Goal: Transaction & Acquisition: Purchase product/service

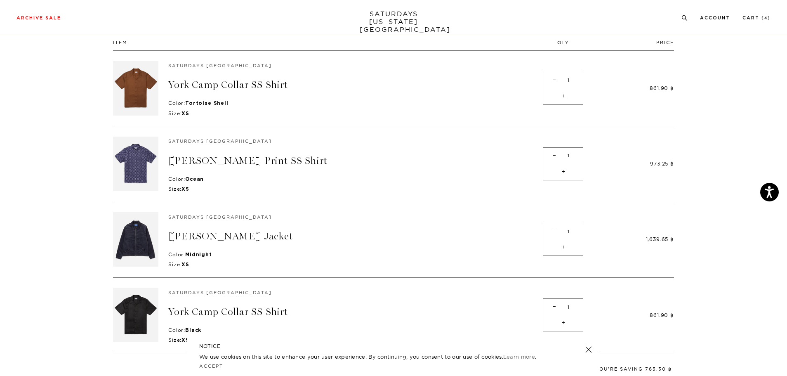
scroll to position [83, 0]
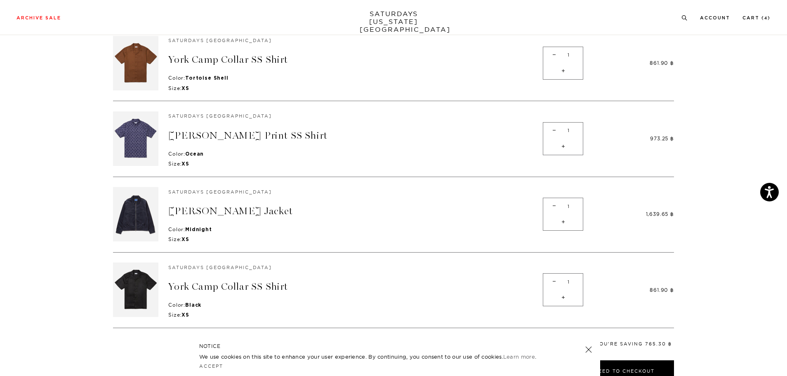
click at [61, 136] on section "Shopping Cart Item Qty Price Saturdays NYC York Camp Collar SS Shirt Color: Tor…" at bounding box center [393, 186] width 787 height 446
click at [25, 133] on section "Shopping Cart Item Qty Price Saturdays NYC York Camp Collar SS Shirt Color: Tor…" at bounding box center [393, 186] width 787 height 446
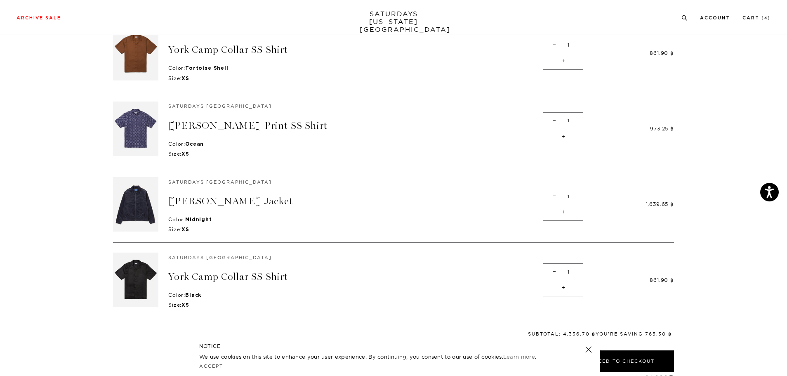
scroll to position [239, 0]
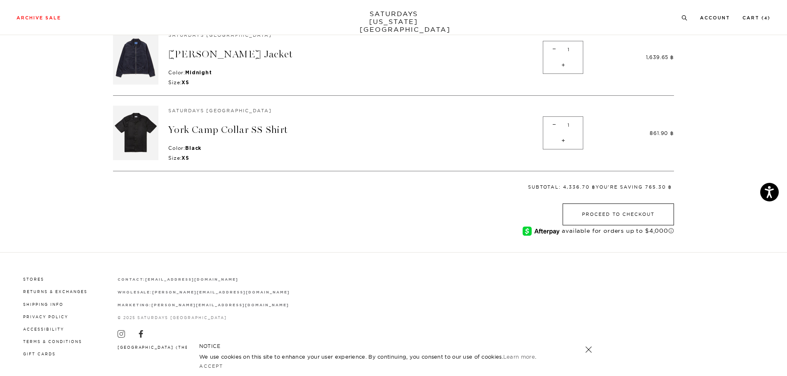
click at [600, 209] on button "Proceed to Checkout" at bounding box center [618, 214] width 111 height 22
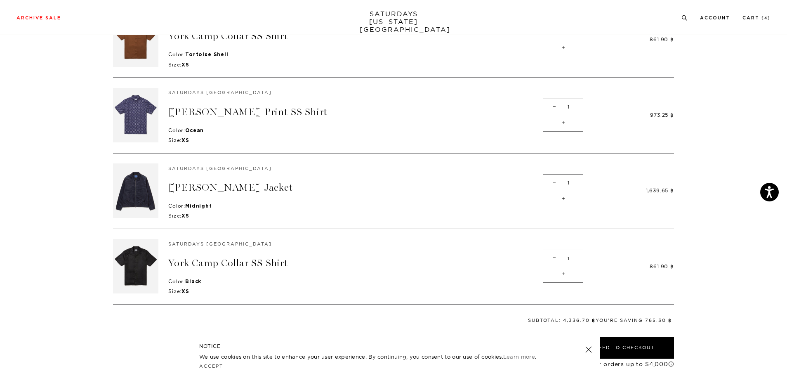
scroll to position [74, 0]
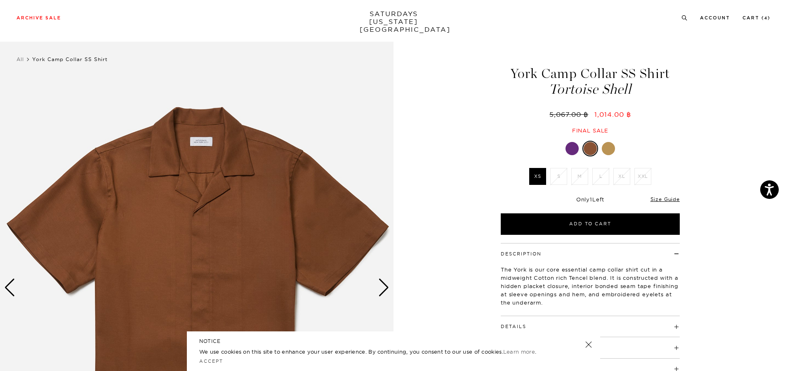
scroll to position [83, 0]
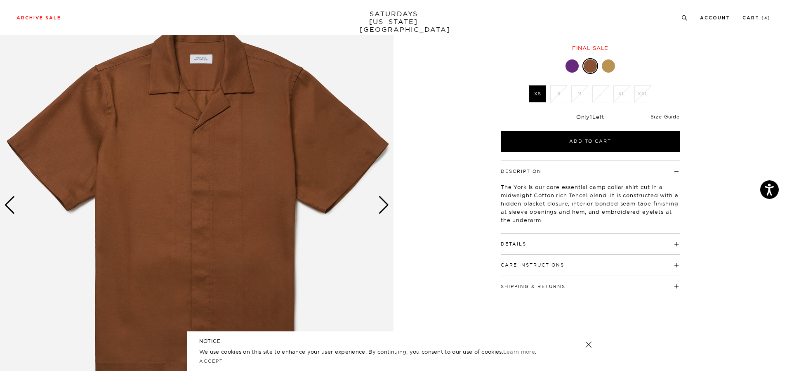
click at [227, 173] on img at bounding box center [197, 205] width 394 height 492
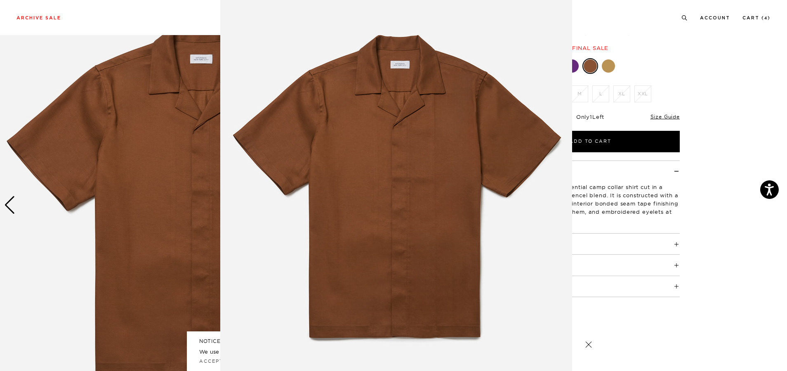
scroll to position [21, 0]
click at [362, 168] on img at bounding box center [396, 190] width 352 height 423
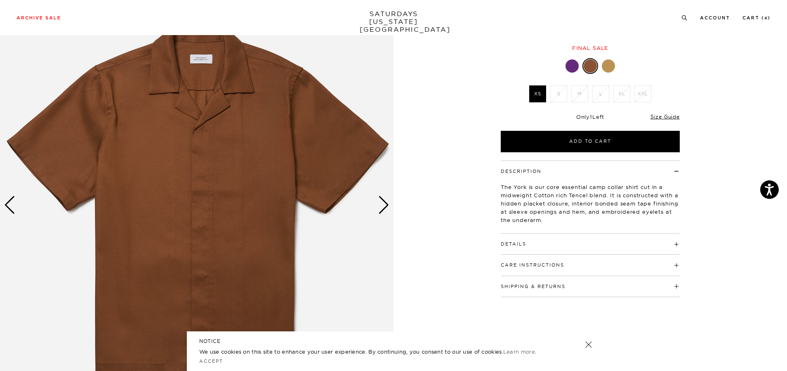
click at [321, 163] on img at bounding box center [197, 205] width 394 height 492
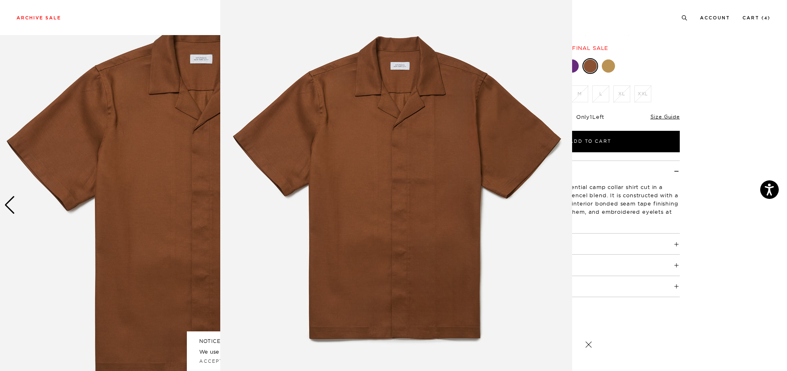
scroll to position [19, 0]
click at [507, 156] on img at bounding box center [396, 192] width 352 height 423
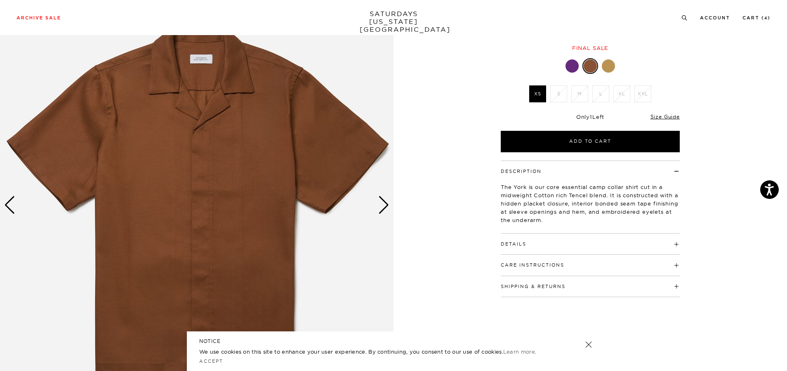
click at [388, 203] on div "Next slide" at bounding box center [383, 205] width 11 height 18
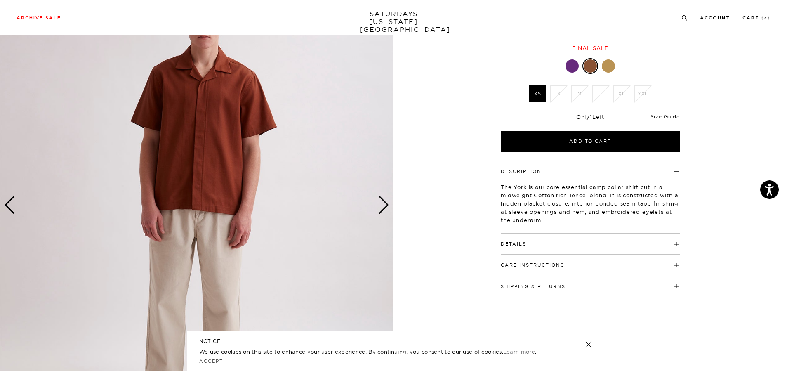
click at [388, 203] on div "Next slide" at bounding box center [383, 205] width 11 height 18
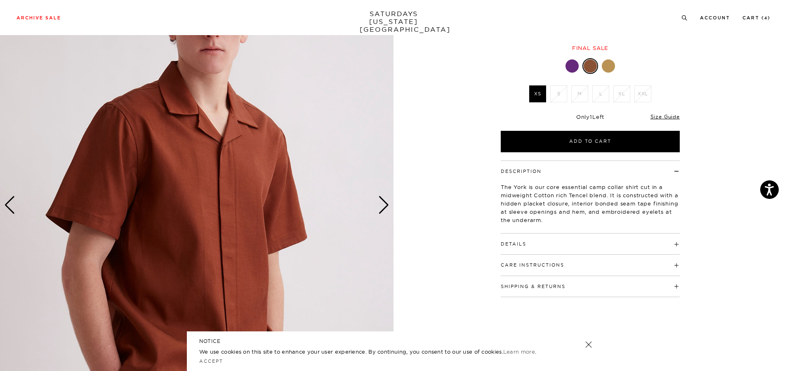
click at [388, 203] on div "Next slide" at bounding box center [383, 205] width 11 height 18
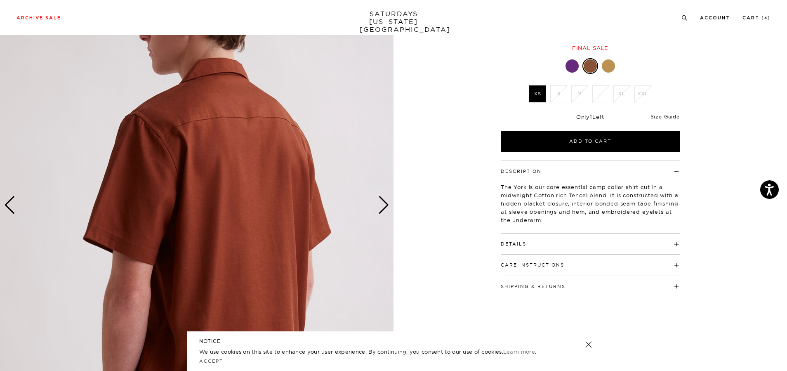
click at [388, 203] on div "Next slide" at bounding box center [383, 205] width 11 height 18
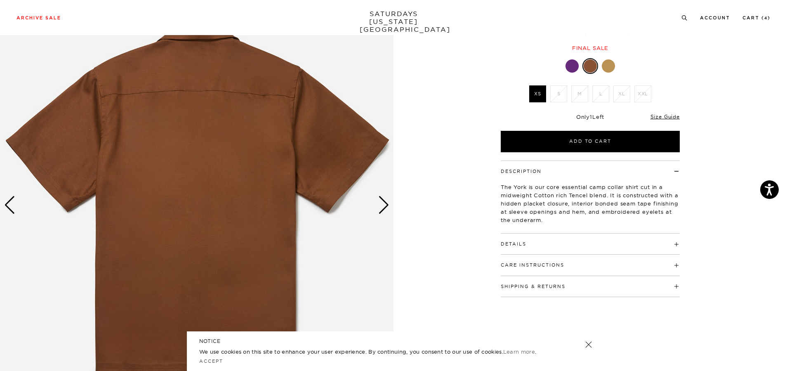
click at [388, 203] on div "Next slide" at bounding box center [383, 205] width 11 height 18
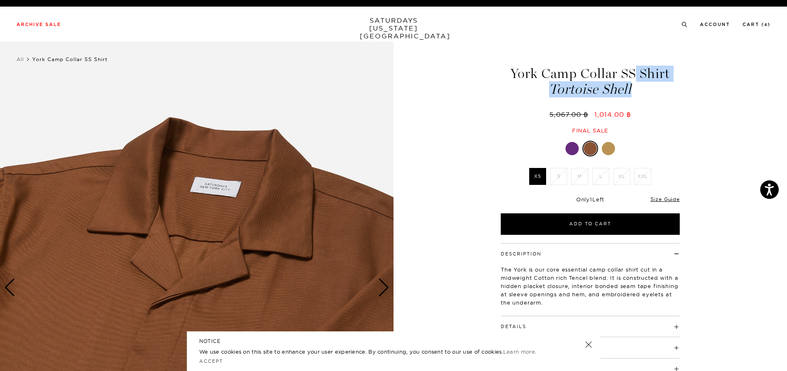
drag, startPoint x: 510, startPoint y: 73, endPoint x: 685, endPoint y: 85, distance: 175.0
click at [685, 85] on div "York Camp Collar SS Shirt Tortoise Shell 5,067.00 ฿ 1,014.00 ฿ Final sale" at bounding box center [590, 92] width 206 height 84
click at [643, 76] on h1 "York Camp Collar SS Shirt Tortoise Shell" at bounding box center [591, 81] width 182 height 29
drag, startPoint x: 679, startPoint y: 75, endPoint x: 496, endPoint y: 69, distance: 183.8
click at [496, 69] on div "York Camp Collar SS Shirt Tortoise Shell 5,067.00 ฿ 1,014.00 ฿ Final sale" at bounding box center [590, 92] width 206 height 84
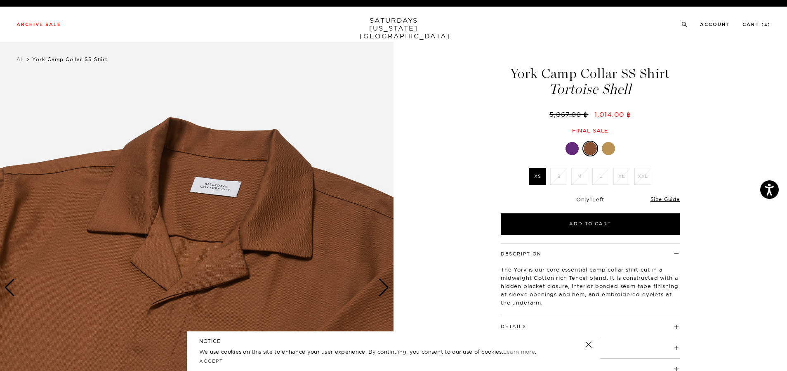
click at [519, 72] on h1 "York Camp Collar SS Shirt Tortoise Shell" at bounding box center [591, 81] width 182 height 29
drag, startPoint x: 517, startPoint y: 73, endPoint x: 637, endPoint y: 95, distance: 121.6
click at [637, 95] on h1 "York Camp Collar SS Shirt Tortoise Shell" at bounding box center [591, 81] width 182 height 29
click at [428, 166] on div "6 / 7" at bounding box center [393, 288] width 787 height 492
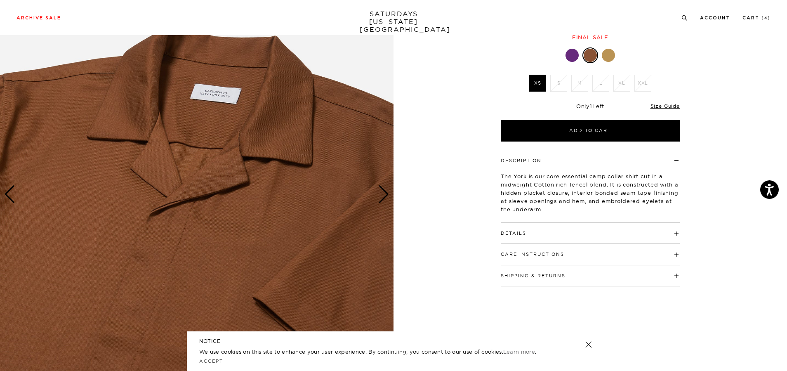
scroll to position [83, 0]
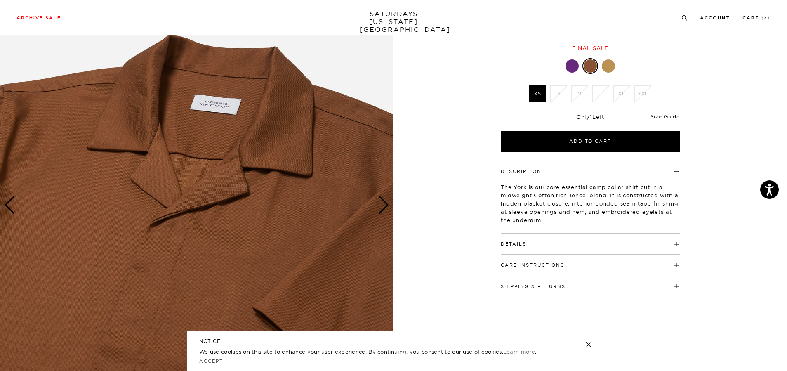
click at [384, 208] on div "Next slide" at bounding box center [383, 205] width 11 height 18
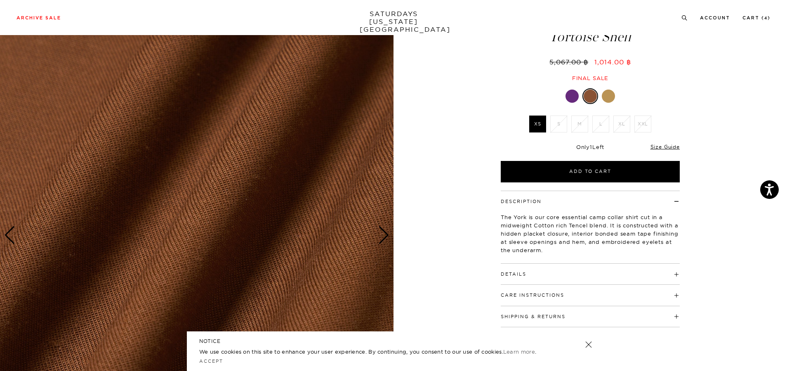
scroll to position [0, 0]
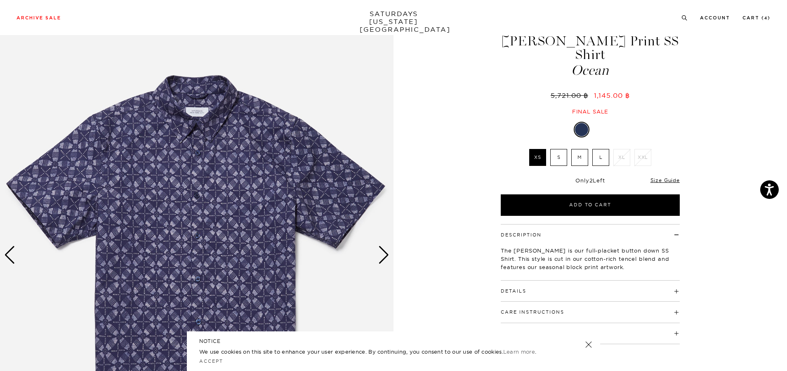
scroll to position [165, 0]
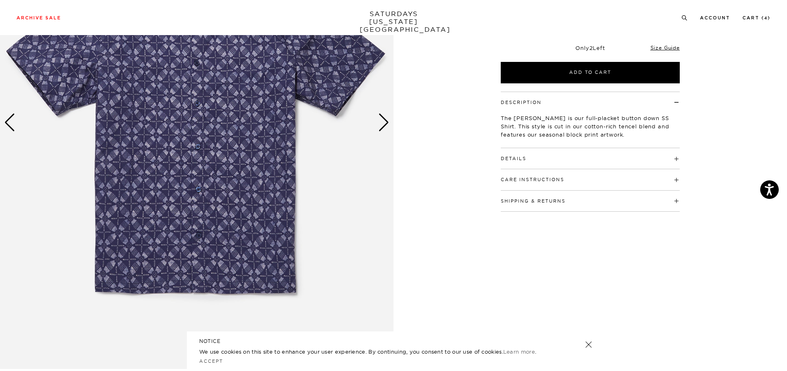
click at [621, 148] on h4 "Details" at bounding box center [590, 155] width 179 height 14
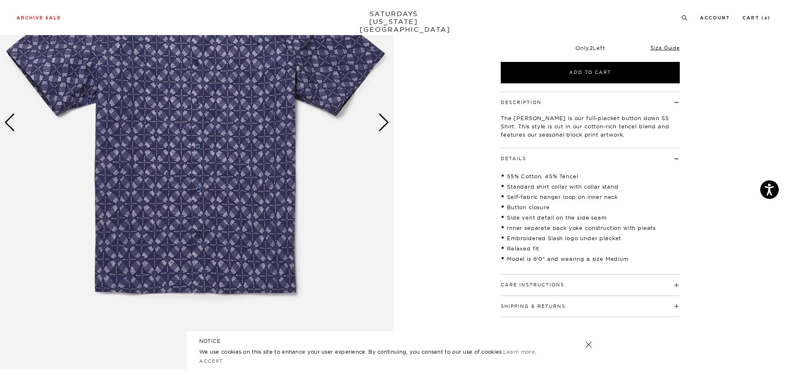
click at [640, 148] on h4 "Details" at bounding box center [590, 155] width 179 height 14
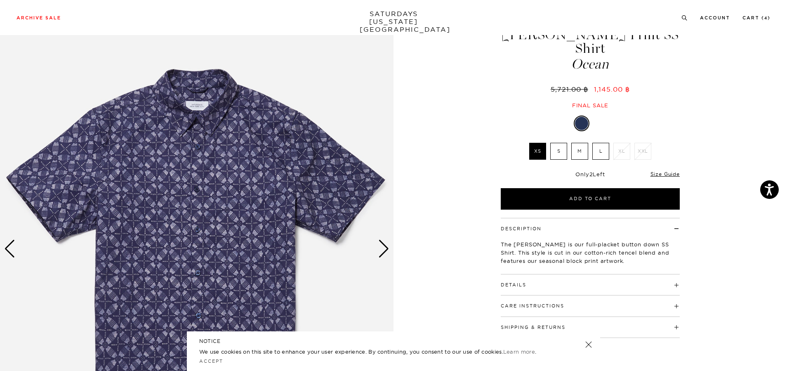
scroll to position [41, 0]
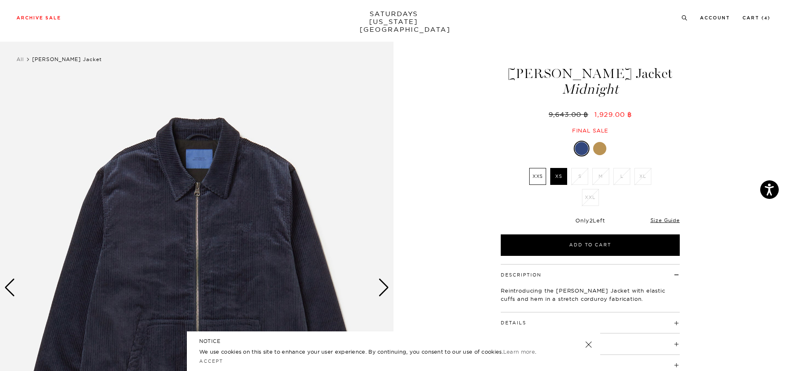
scroll to position [124, 0]
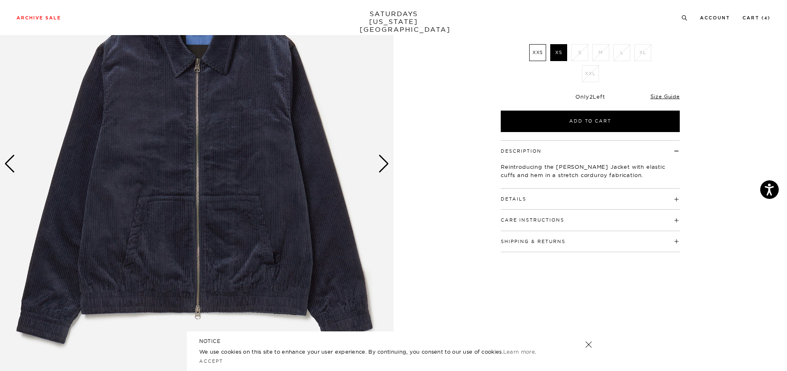
click at [586, 343] on link at bounding box center [589, 345] width 12 height 12
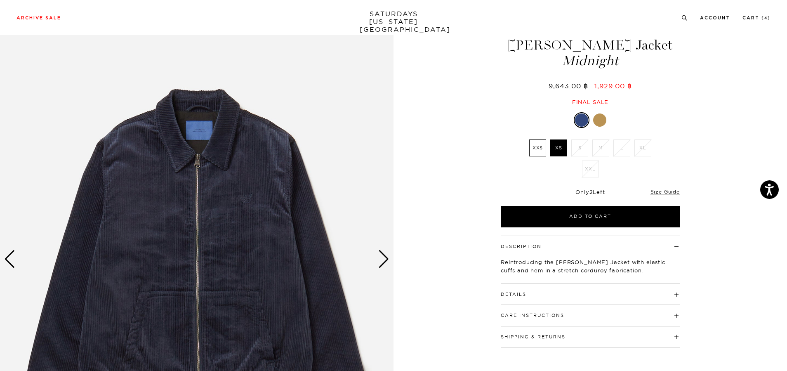
scroll to position [0, 0]
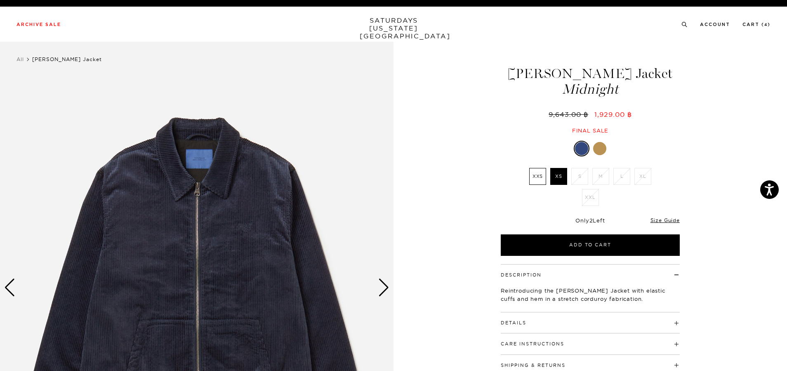
click at [427, 328] on div "1 / 6" at bounding box center [393, 288] width 787 height 492
click at [387, 290] on div "Next slide" at bounding box center [383, 288] width 11 height 18
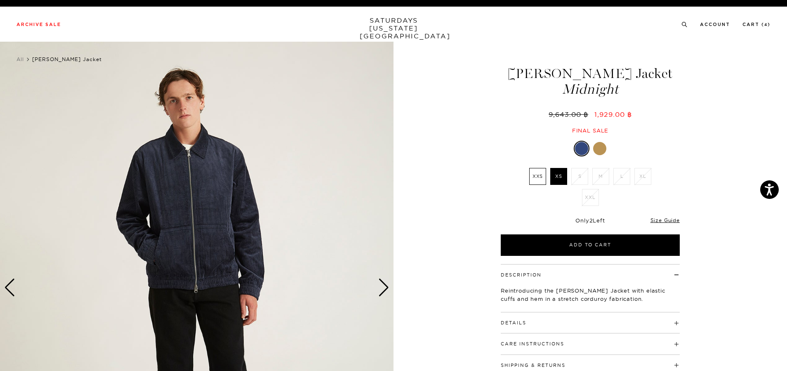
click at [387, 290] on div "Next slide" at bounding box center [383, 288] width 11 height 18
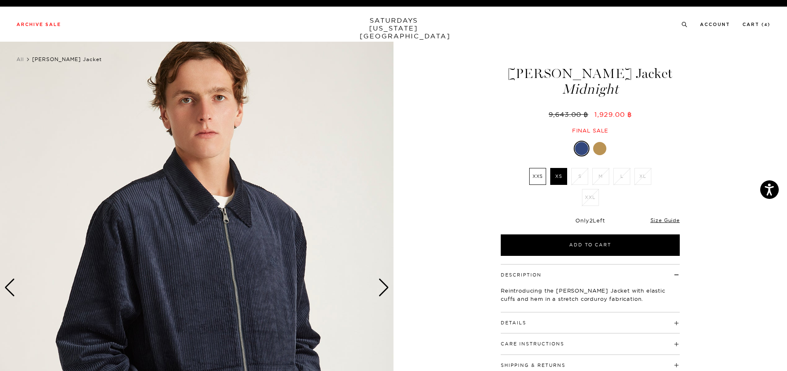
click at [387, 290] on div "Next slide" at bounding box center [383, 288] width 11 height 18
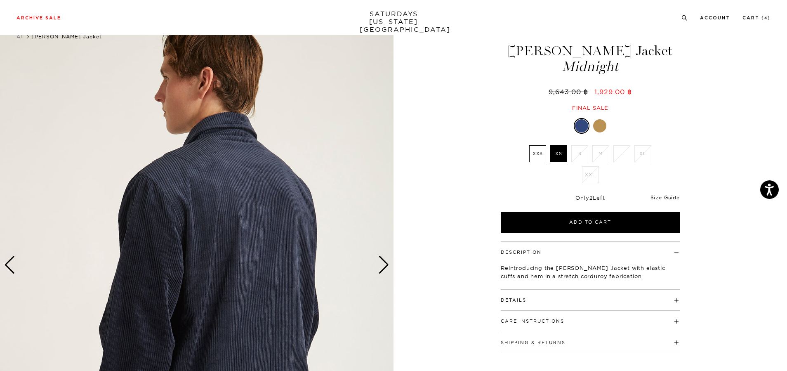
scroll to position [124, 0]
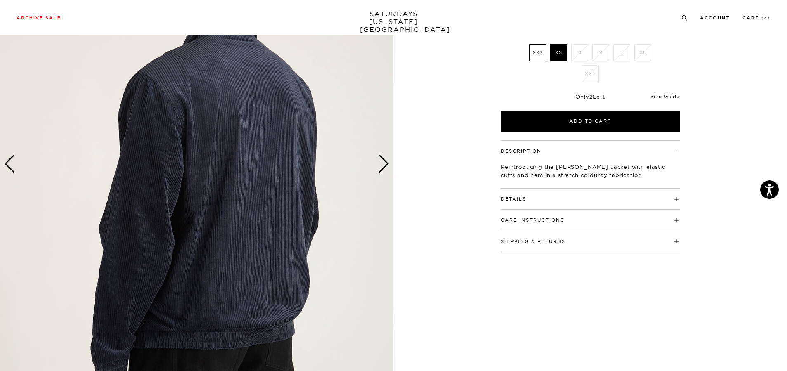
click at [386, 166] on div "Next slide" at bounding box center [383, 164] width 11 height 18
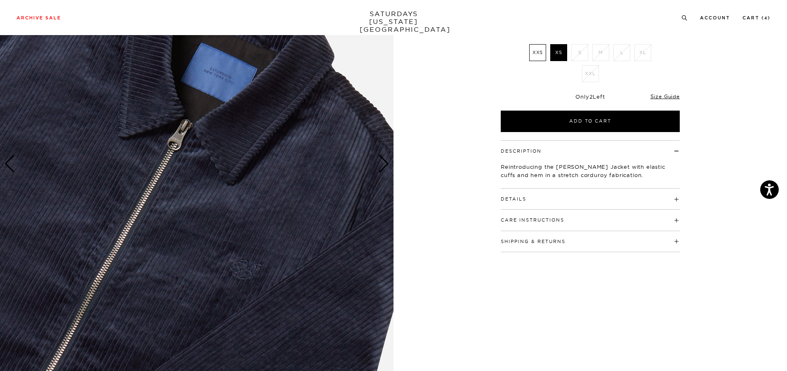
click at [386, 165] on div "Next slide" at bounding box center [383, 164] width 11 height 18
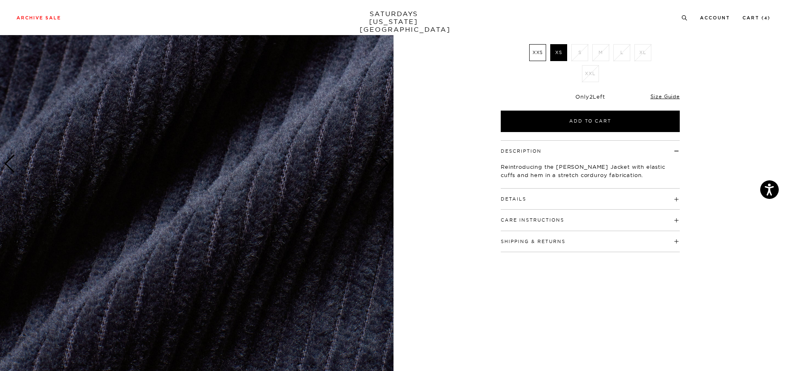
click at [384, 168] on div "Next slide" at bounding box center [383, 164] width 11 height 18
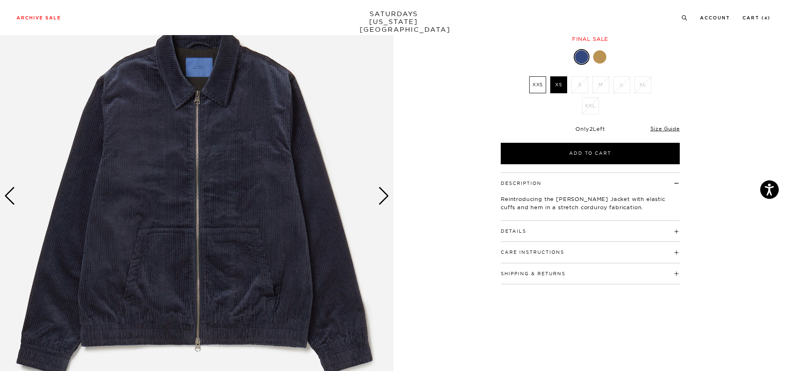
scroll to position [0, 0]
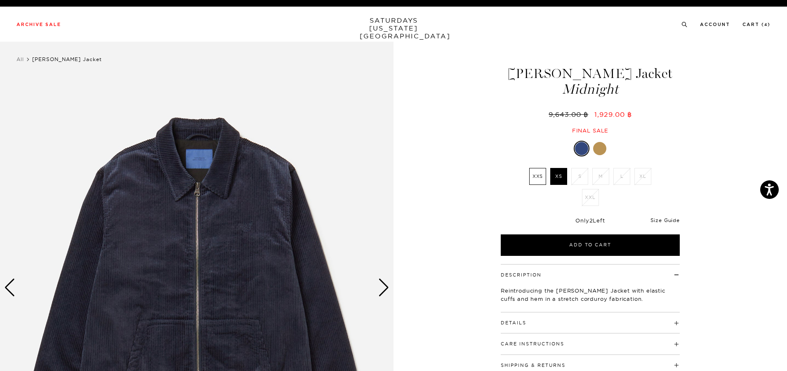
click at [659, 221] on link "Size Guide" at bounding box center [665, 220] width 29 height 6
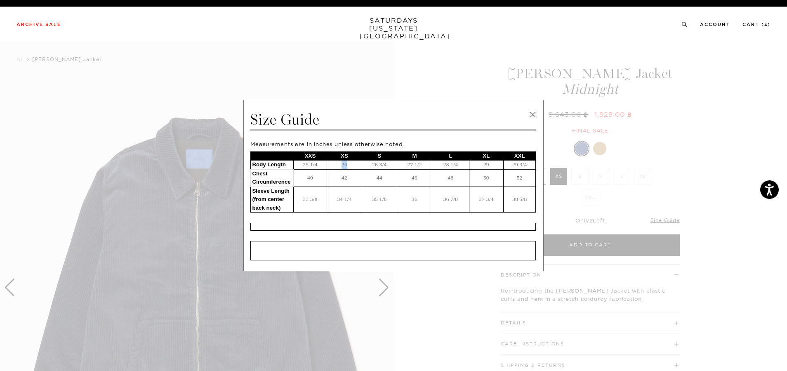
drag, startPoint x: 353, startPoint y: 164, endPoint x: 342, endPoint y: 164, distance: 10.7
click at [342, 164] on td "26" at bounding box center [344, 165] width 35 height 9
click at [530, 112] on link at bounding box center [533, 115] width 12 height 12
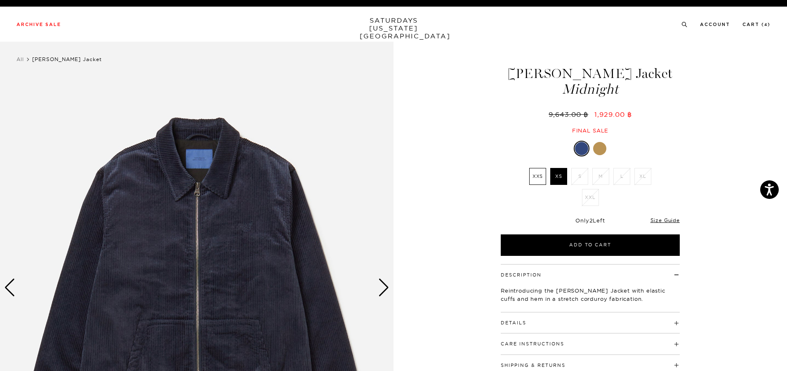
click at [454, 174] on div "1 / 6" at bounding box center [393, 288] width 787 height 492
drag, startPoint x: 550, startPoint y: 112, endPoint x: 568, endPoint y: 113, distance: 18.2
click at [568, 113] on del "9,643.00 ฿" at bounding box center [570, 114] width 43 height 8
click at [494, 145] on div "Midnight XXS XS S M L XL XXL XS" at bounding box center [590, 198] width 206 height 115
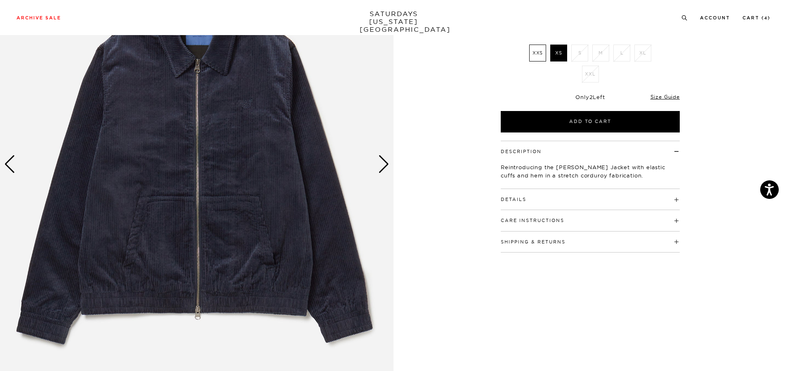
scroll to position [124, 0]
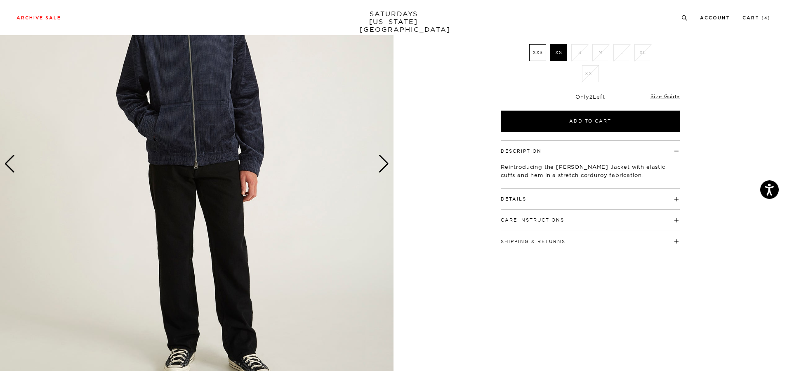
click at [387, 162] on div "Next slide" at bounding box center [383, 164] width 11 height 18
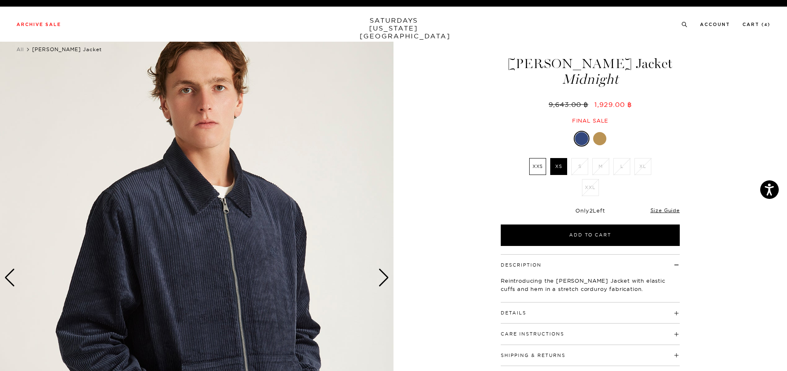
scroll to position [0, 0]
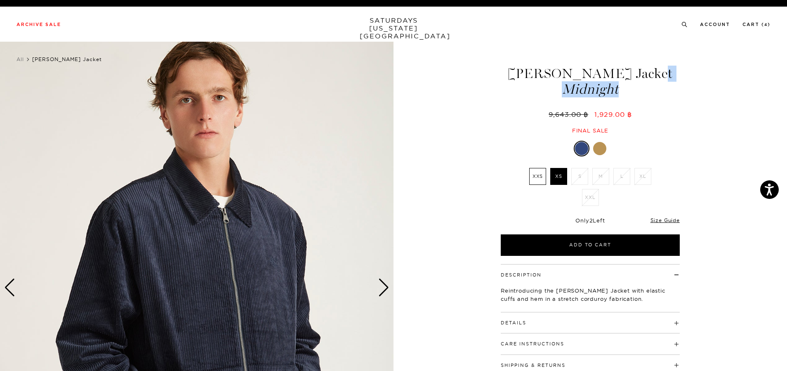
drag, startPoint x: 510, startPoint y: 72, endPoint x: 645, endPoint y: 90, distance: 136.1
click at [645, 90] on h1 "Harrison Corduroy Jacket Midnight" at bounding box center [591, 81] width 182 height 29
click at [460, 154] on div "3 / 6" at bounding box center [393, 288] width 787 height 492
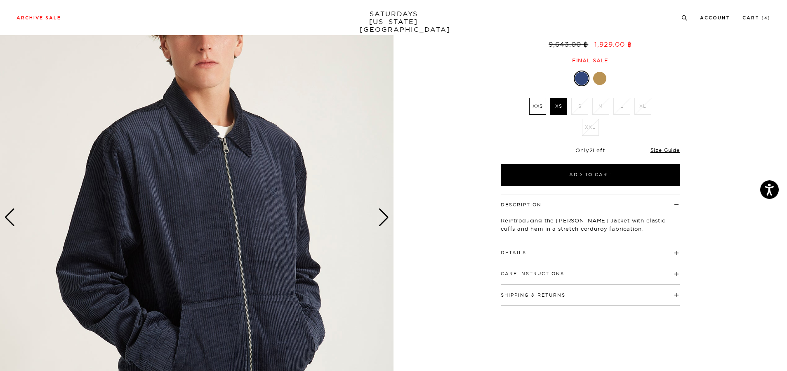
scroll to position [38, 0]
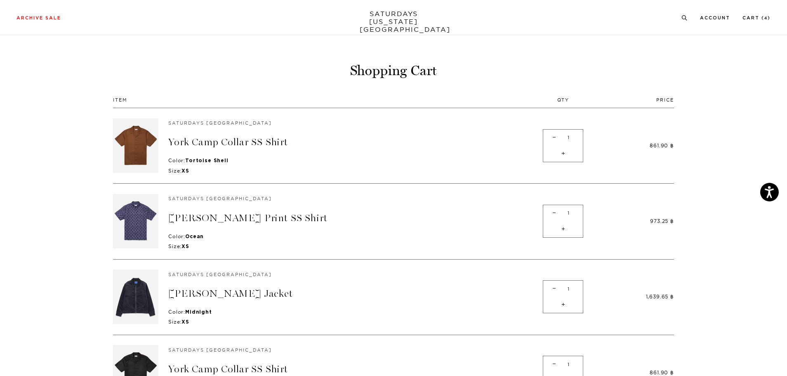
scroll to position [124, 0]
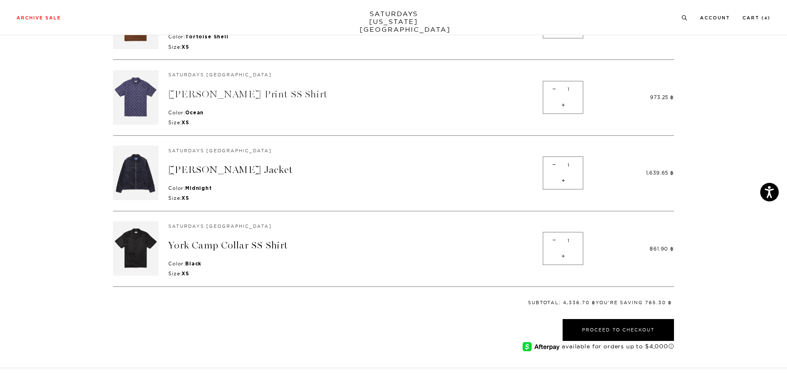
click at [253, 94] on link "[PERSON_NAME] Print SS Shirt" at bounding box center [247, 94] width 159 height 12
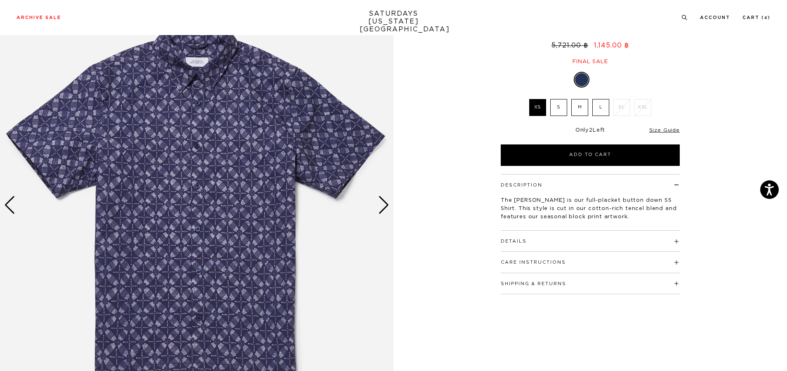
click at [378, 211] on img at bounding box center [197, 205] width 394 height 492
click at [382, 210] on div "Next slide" at bounding box center [383, 205] width 11 height 18
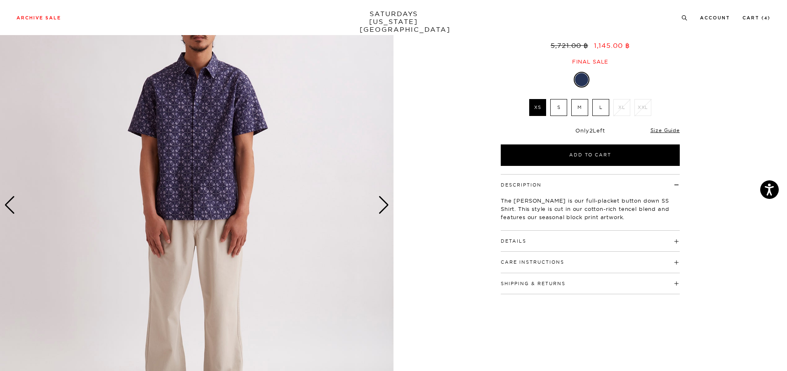
click at [537, 231] on h4 "Details" at bounding box center [590, 238] width 179 height 14
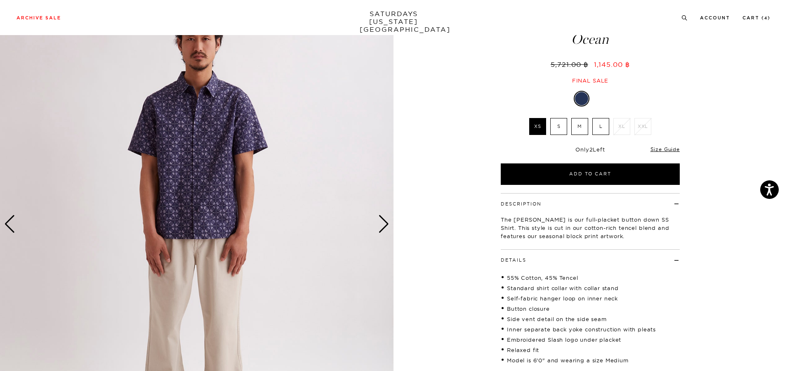
scroll to position [41, 0]
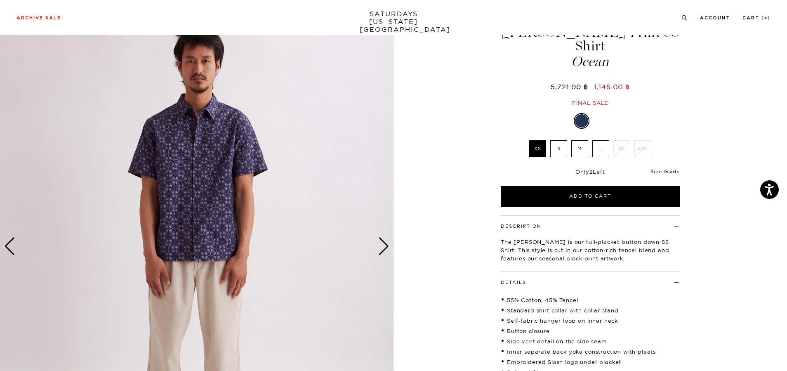
click at [665, 168] on link "Size Guide" at bounding box center [665, 171] width 29 height 6
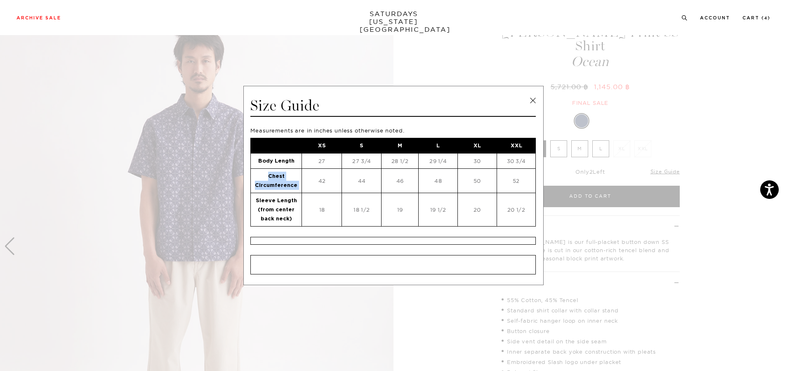
drag, startPoint x: 263, startPoint y: 175, endPoint x: 302, endPoint y: 187, distance: 41.0
click at [302, 187] on tr "Chest Circumference 42 44 46 48 50 52" at bounding box center [393, 180] width 285 height 24
click at [463, 208] on td "20" at bounding box center [477, 209] width 39 height 33
click at [537, 103] on link at bounding box center [533, 101] width 12 height 12
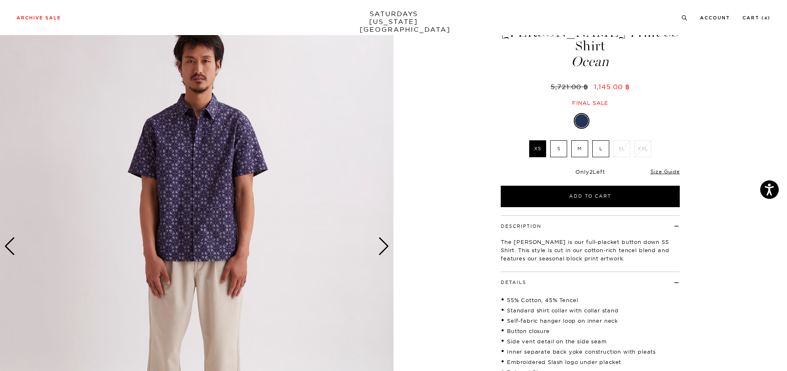
click at [385, 252] on div "Next slide" at bounding box center [383, 246] width 11 height 18
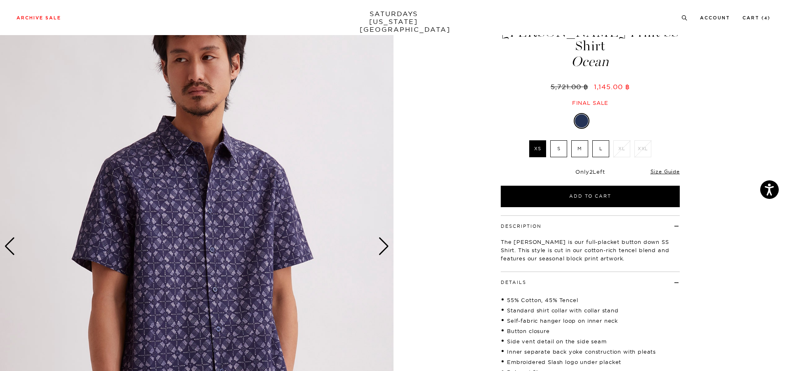
click at [384, 251] on div "Next slide" at bounding box center [383, 246] width 11 height 18
